Goal: Transaction & Acquisition: Purchase product/service

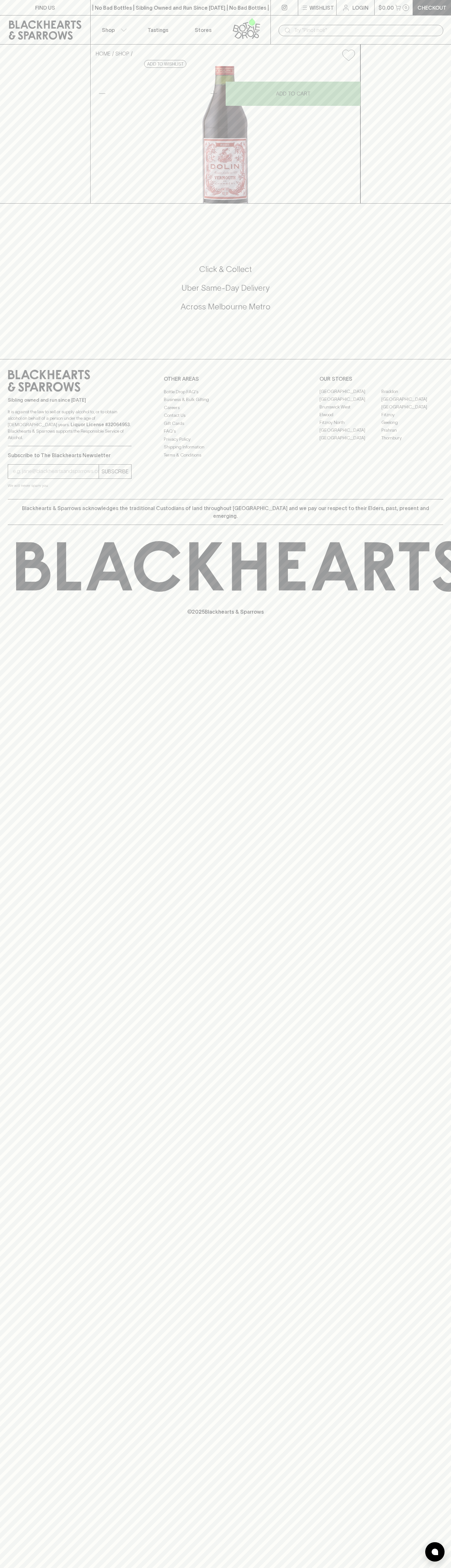
click at [429, 16] on div "​" at bounding box center [361, 29] width 181 height 29
click at [442, 1191] on div "FIND US | No Bad Bottles | Sibling Owned and Run Since [DATE] | No Bad Bottles …" at bounding box center [226, 784] width 451 height 1568
click at [144, 1567] on html "FIND US | No Bad Bottles | Sibling Owned and Run Since 2006 | No Bad Bottles | …" at bounding box center [226, 784] width 451 height 1568
click at [31, 943] on div "FIND US | No Bad Bottles | Sibling Owned and Run Since 2006 | No Bad Bottles | …" at bounding box center [226, 784] width 451 height 1568
